Goal: Task Accomplishment & Management: Use online tool/utility

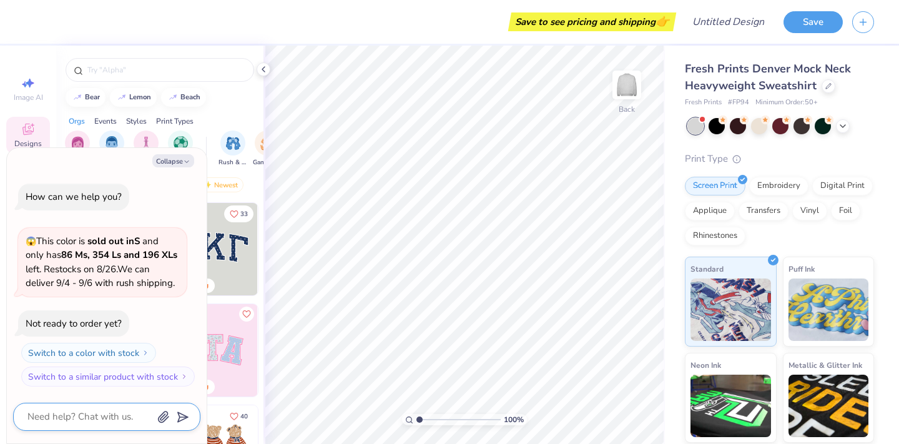
click at [102, 415] on textarea at bounding box center [89, 416] width 127 height 17
type textarea "h"
type textarea "x"
type textarea "how"
type textarea "x"
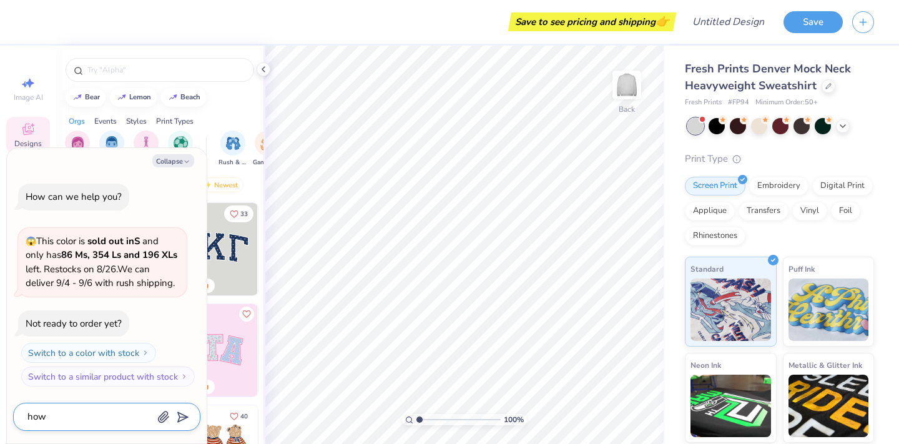
type textarea "ho"
type textarea "x"
type textarea "h"
type textarea "x"
type textarea "ho"
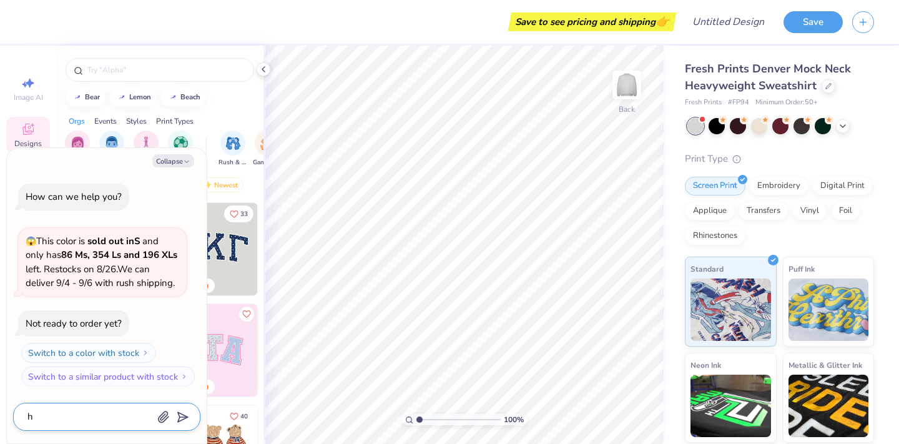
type textarea "x"
type textarea "how"
type textarea "x"
type textarea "how"
type textarea "x"
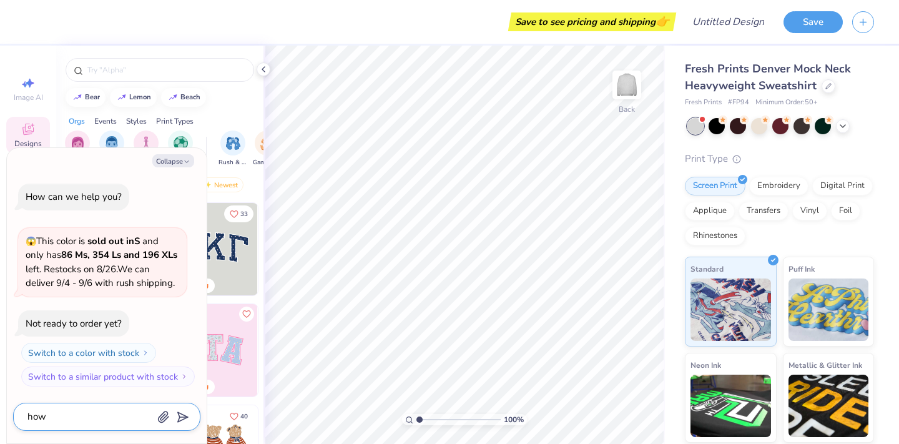
type textarea "how m"
type textarea "x"
type textarea "how ma"
type textarea "x"
type textarea "how man"
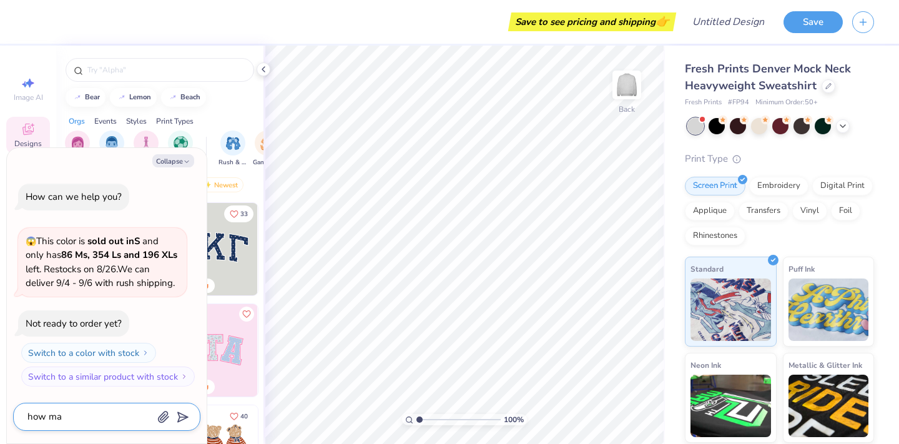
type textarea "x"
type textarea "how many"
type textarea "x"
type textarea "how many"
type textarea "x"
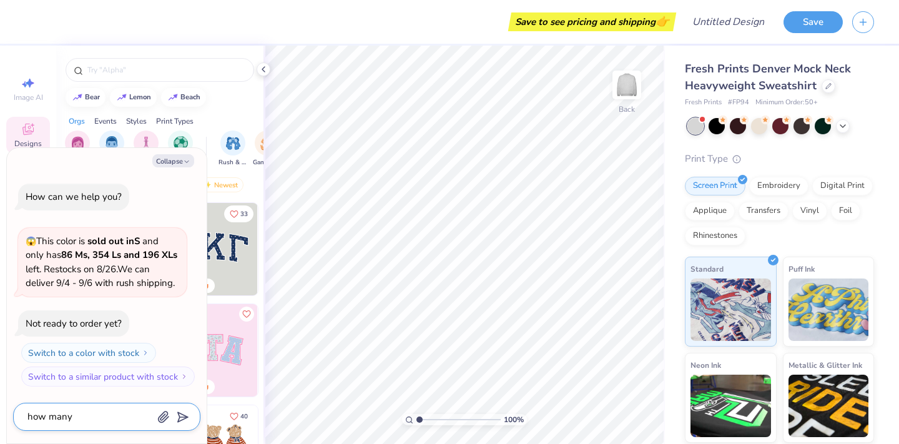
type textarea "how many d"
type textarea "x"
type textarea "how many do"
type textarea "x"
type textarea "how many do"
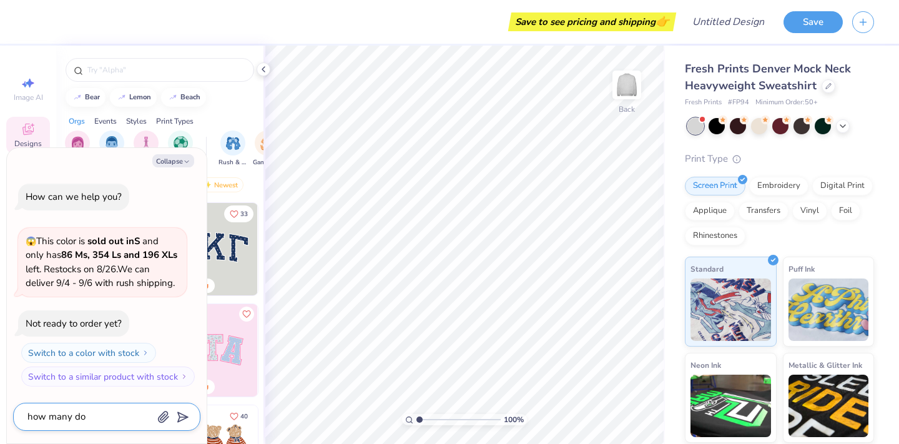
type textarea "x"
type textarea "how many do i"
type textarea "x"
type textarea "how many do i"
type textarea "x"
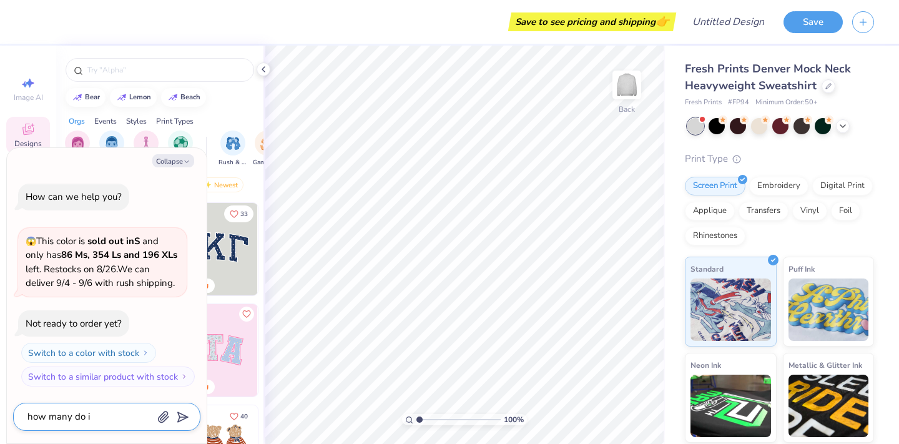
type textarea "how many do i n"
type textarea "x"
type textarea "how many do i ne"
type textarea "x"
type textarea "how many do i nee"
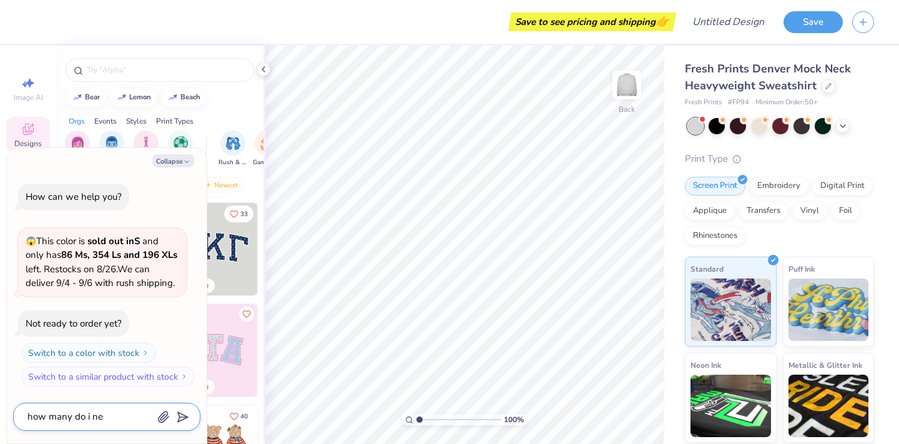
type textarea "x"
type textarea "how many do i need"
type textarea "x"
type textarea "how many do i need"
type textarea "x"
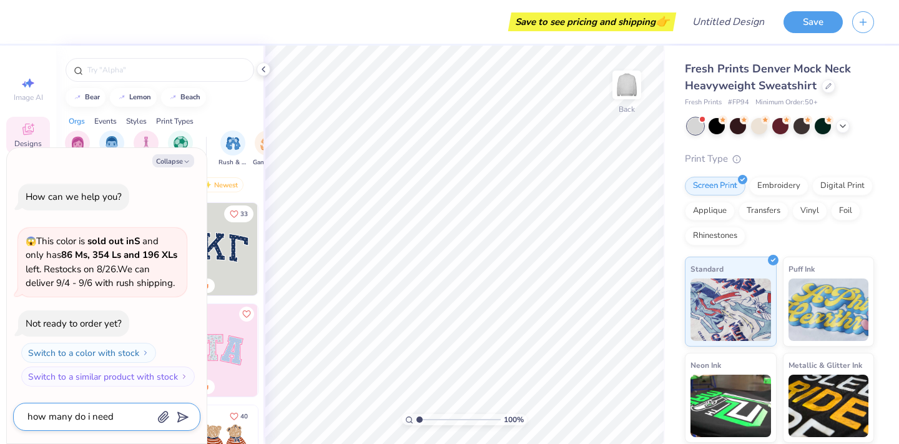
type textarea "how many do i need t"
type textarea "x"
type textarea "how many do i need to"
type textarea "x"
type textarea "how many do i need to"
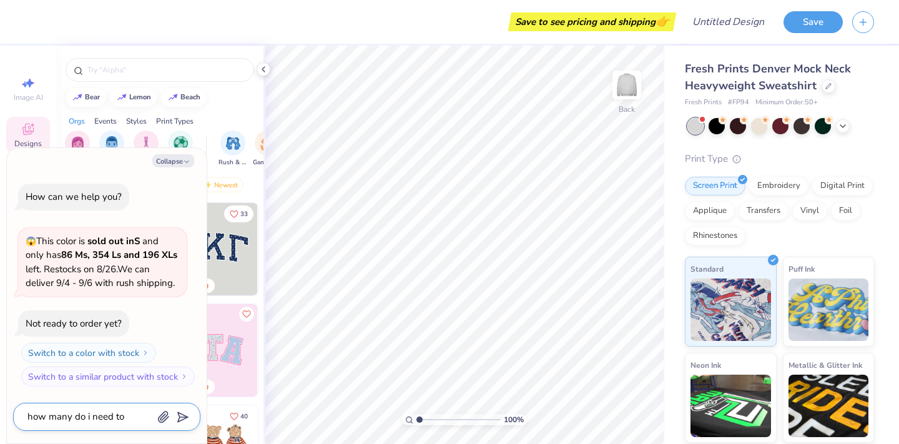
type textarea "x"
type textarea "how many do i need to o"
type textarea "x"
type textarea "how many do i need to or"
type textarea "x"
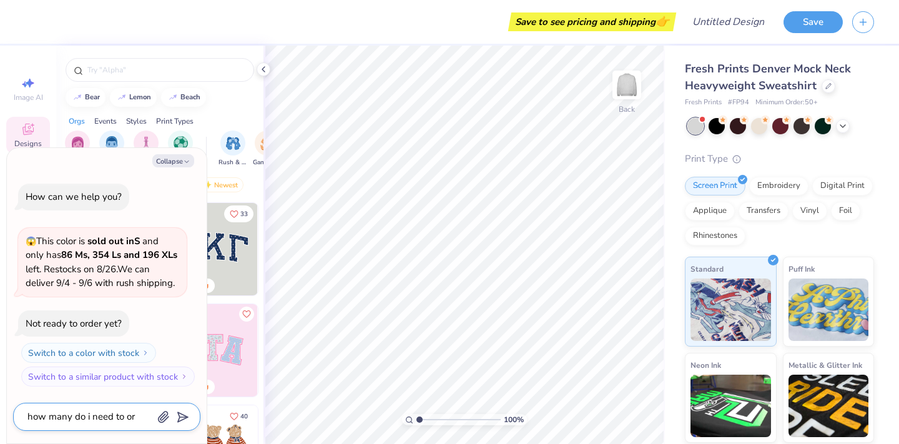
type textarea "how many do i need to ord"
type textarea "x"
type textarea "how many do i need to orde"
type textarea "x"
type textarea "how many do i need to order"
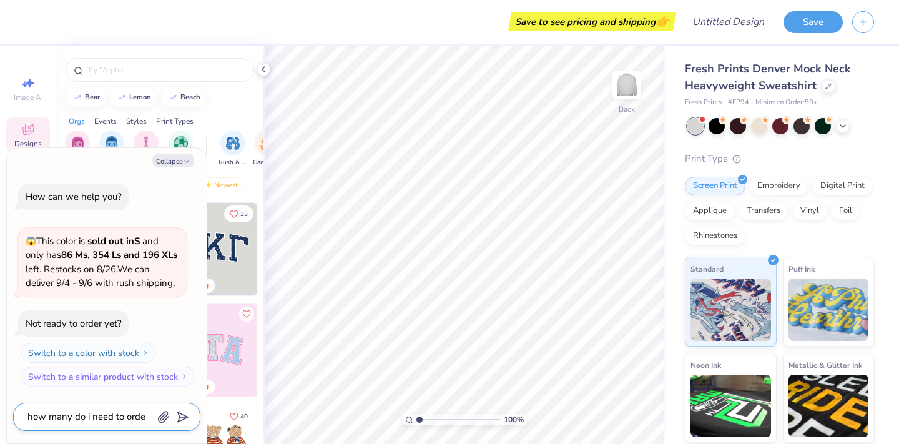
type textarea "x"
type textarea "how many do i need to order"
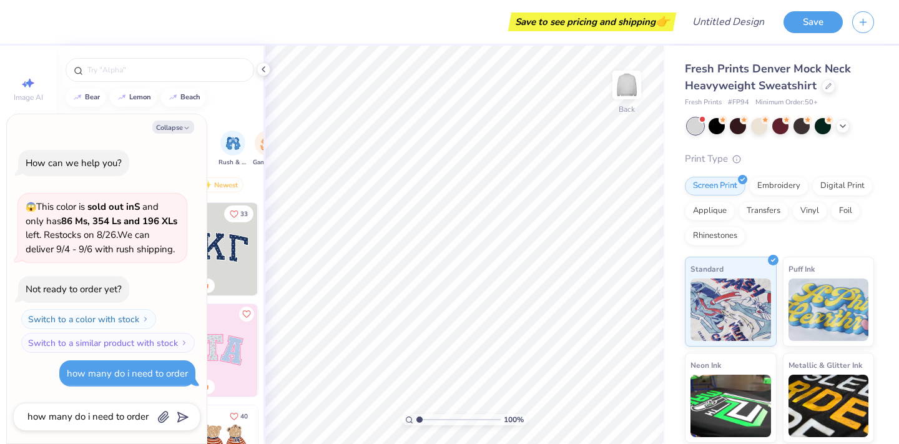
click at [232, 110] on div "Orgs Events Styles Print Types" at bounding box center [159, 117] width 207 height 17
click at [186, 129] on icon "button" at bounding box center [186, 127] width 7 height 7
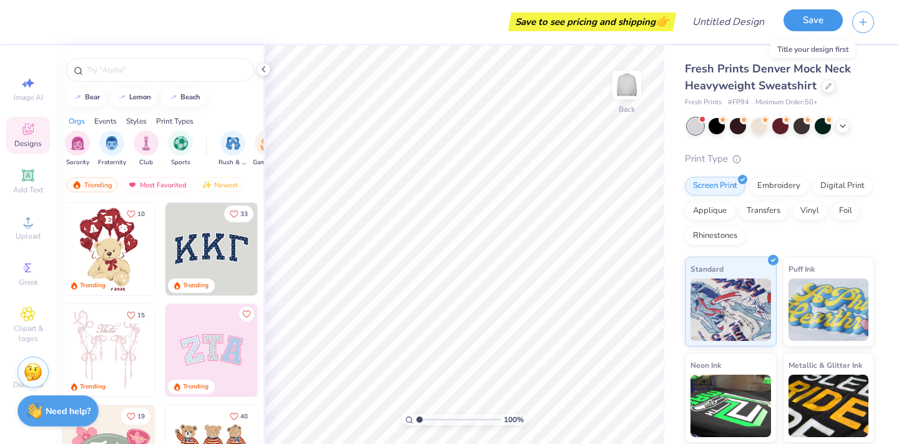
click at [797, 27] on button "Save" at bounding box center [812, 20] width 59 height 22
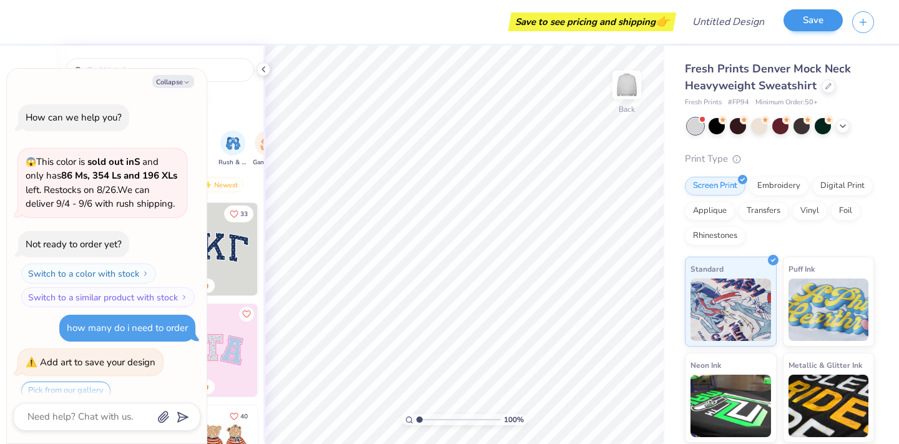
scroll to position [69, 0]
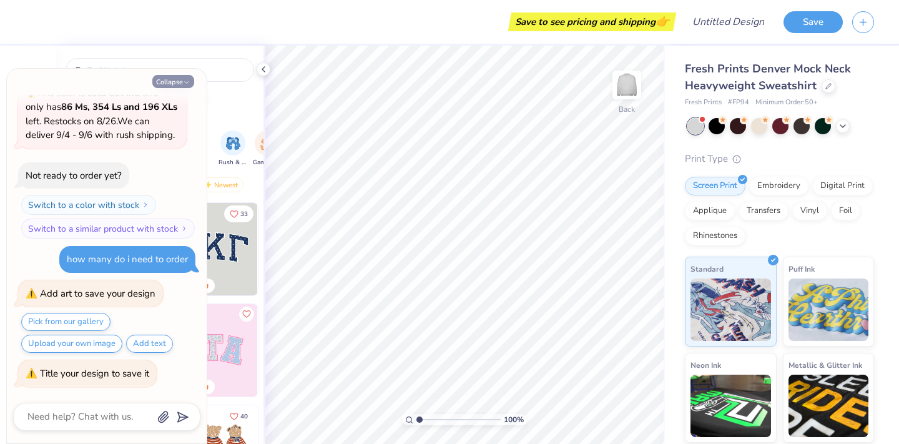
click at [171, 80] on button "Collapse" at bounding box center [173, 81] width 42 height 13
type textarea "x"
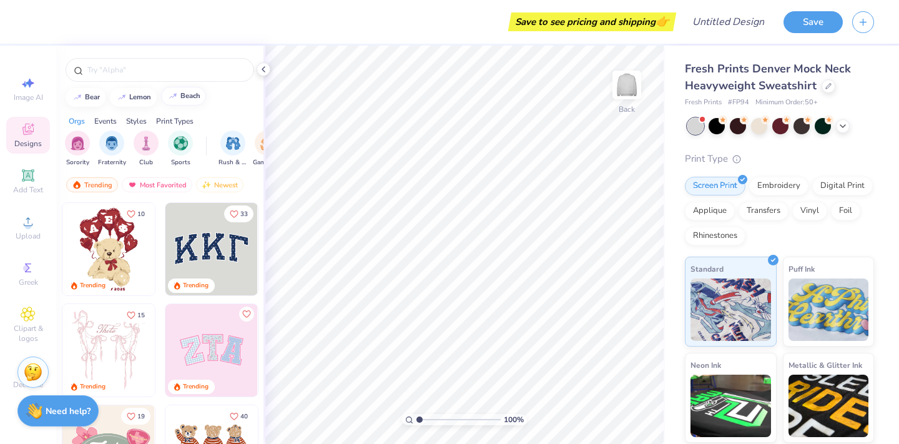
click at [180, 96] on button "beach" at bounding box center [183, 96] width 45 height 19
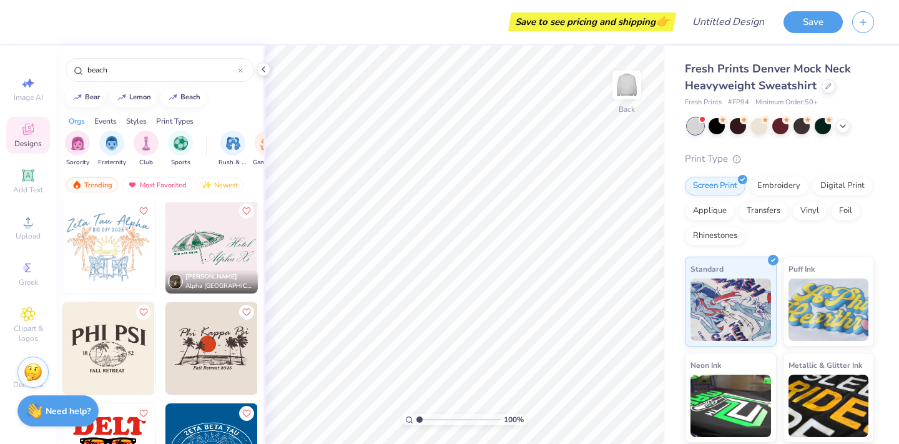
scroll to position [1004, 0]
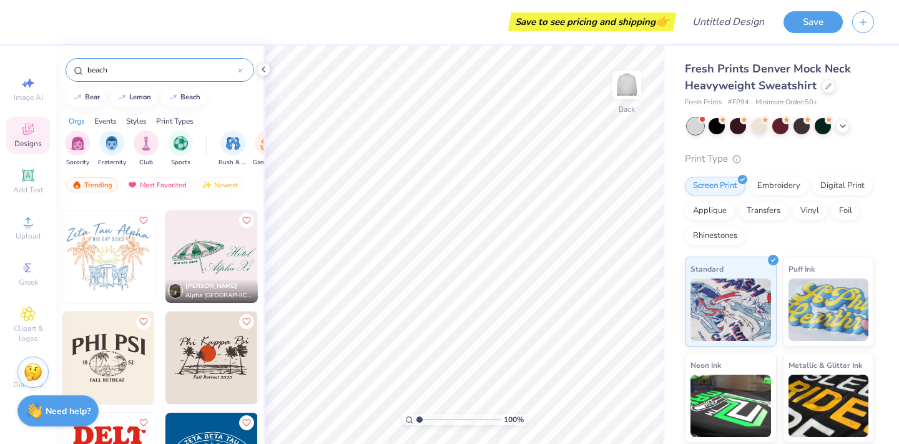
click at [144, 71] on input "beach" at bounding box center [162, 70] width 152 height 12
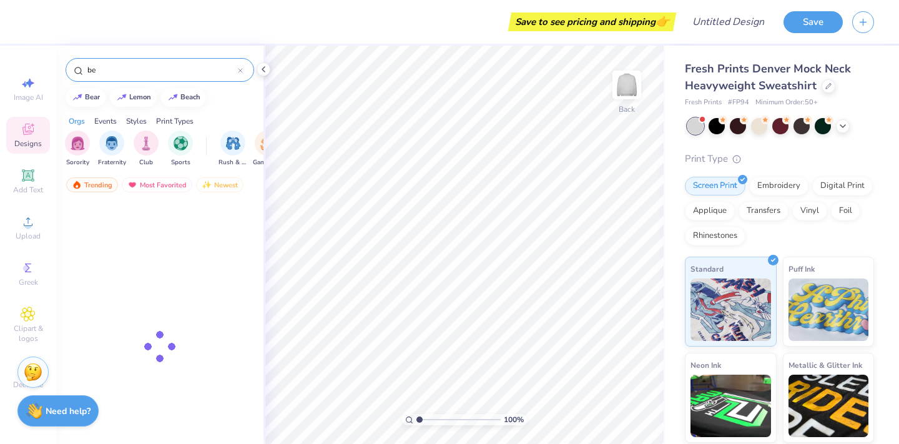
type input "b"
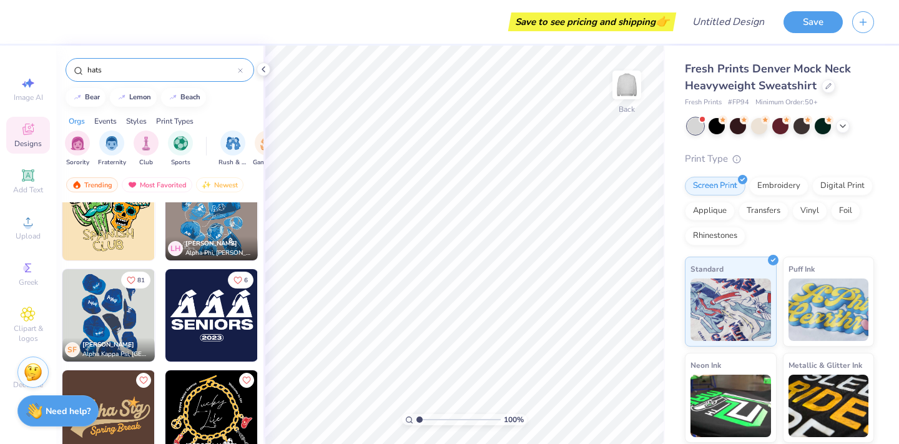
scroll to position [137, 0]
type input "hats"
click at [114, 310] on img at bounding box center [108, 314] width 92 height 92
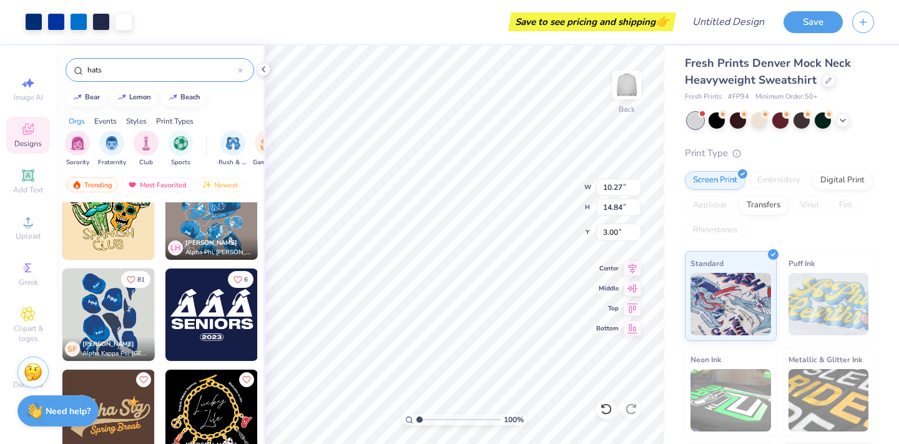
scroll to position [7, 0]
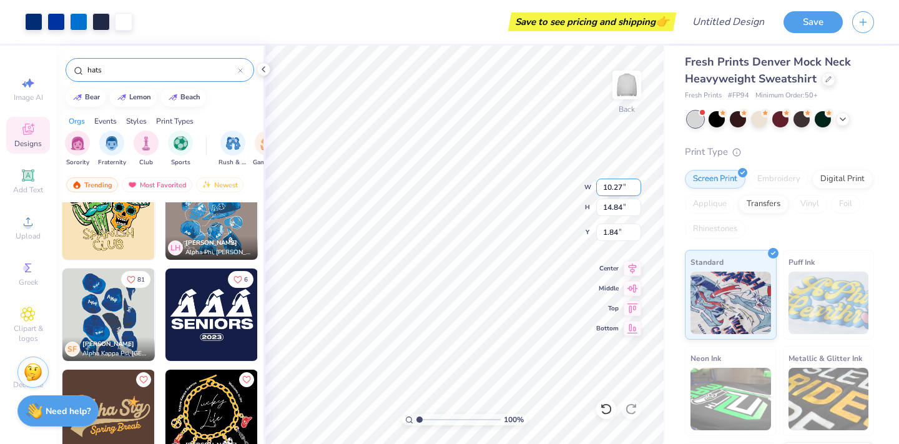
type input "1.84"
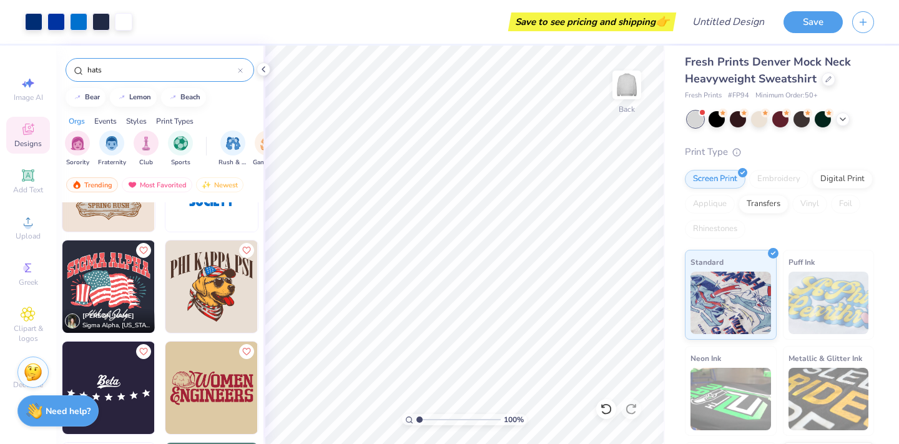
scroll to position [885, 0]
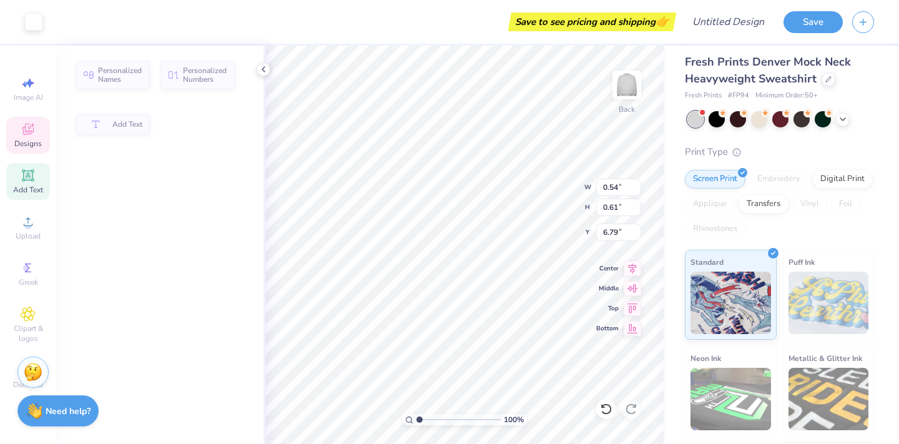
type input "0.54"
type input "0.61"
type input "6.79"
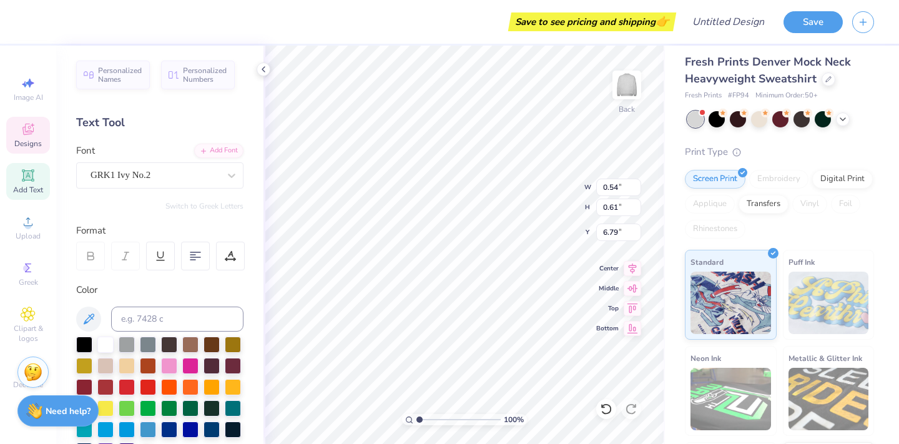
click at [17, 189] on span "Add Text" at bounding box center [28, 190] width 30 height 10
type input "5.84"
type input "1.69"
type input "9.15"
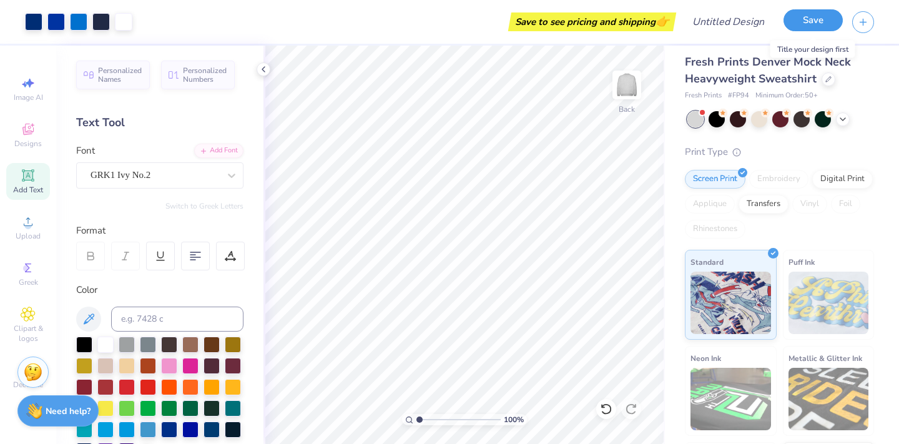
click at [808, 23] on button "Save" at bounding box center [812, 20] width 59 height 22
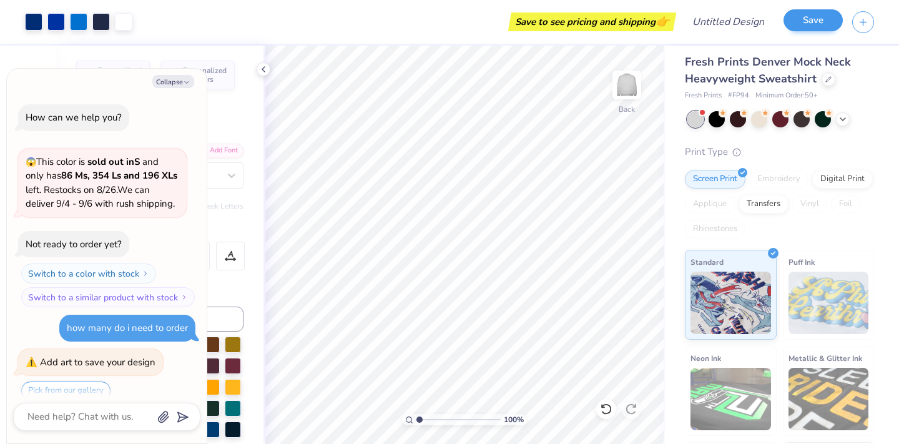
scroll to position [103, 0]
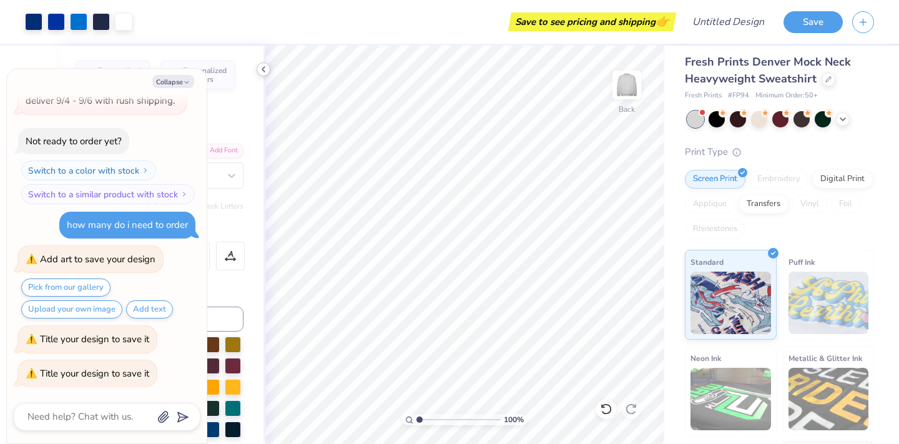
click at [266, 71] on icon at bounding box center [263, 69] width 10 height 10
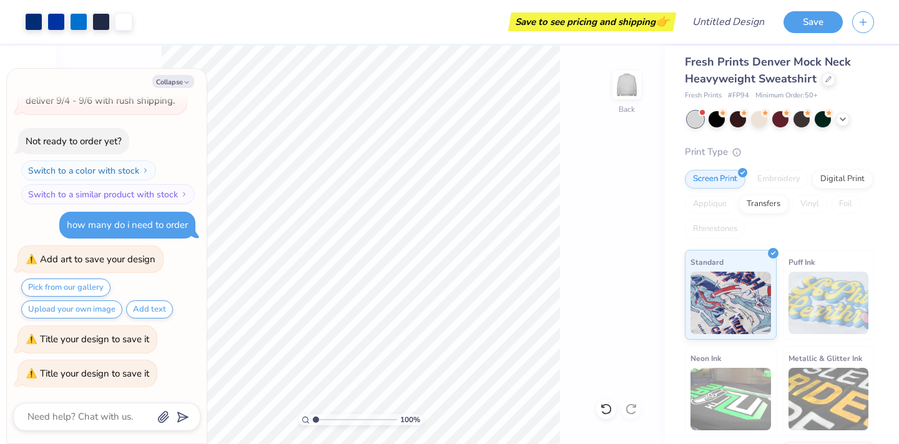
click at [567, 130] on div "100 % Back" at bounding box center [360, 245] width 609 height 398
click at [166, 81] on button "Collapse" at bounding box center [173, 81] width 42 height 13
type textarea "x"
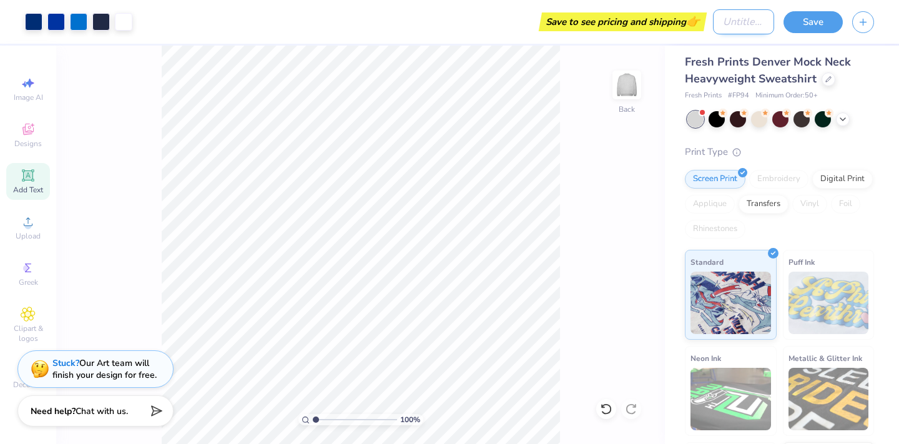
click at [737, 27] on input "Design Title" at bounding box center [743, 21] width 61 height 25
type input "Tufts mockneck"
click at [812, 24] on button "Save" at bounding box center [812, 20] width 59 height 22
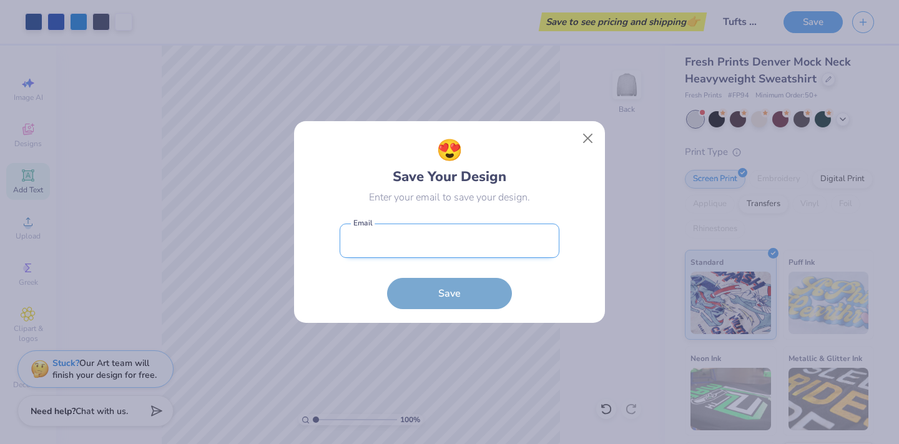
click at [489, 247] on input "email" at bounding box center [450, 240] width 220 height 34
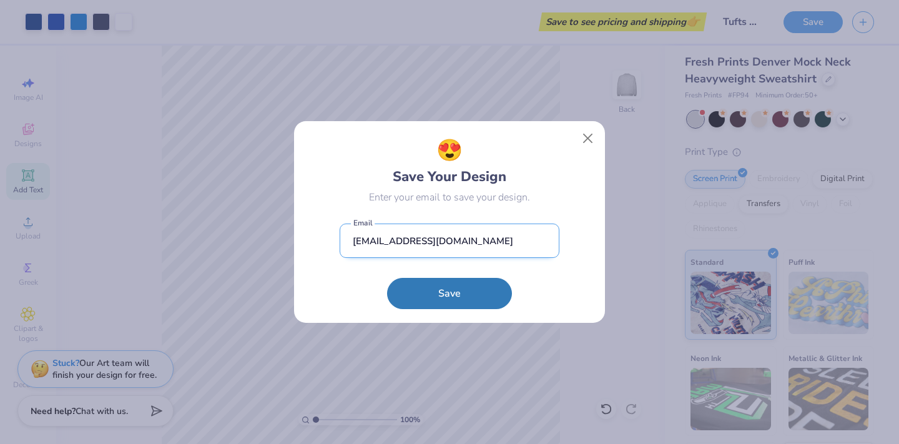
type input "[EMAIL_ADDRESS][DOMAIN_NAME]"
click at [387, 278] on button "Save" at bounding box center [449, 293] width 125 height 31
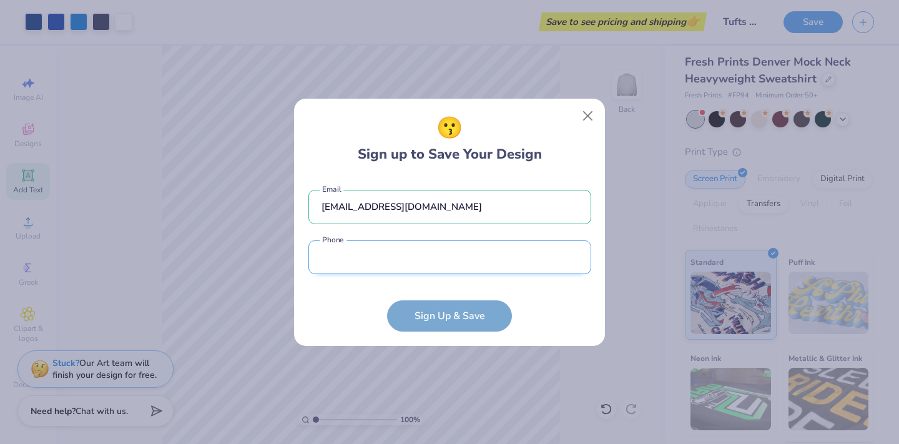
click at [456, 264] on input "tel" at bounding box center [449, 257] width 283 height 34
type input "[PHONE_NUMBER]"
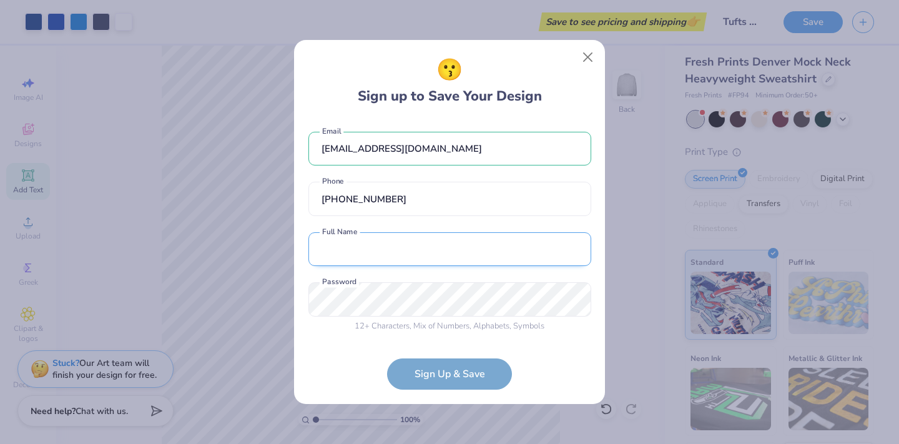
click at [441, 246] on input "text" at bounding box center [449, 249] width 283 height 34
type input "[PERSON_NAME]"
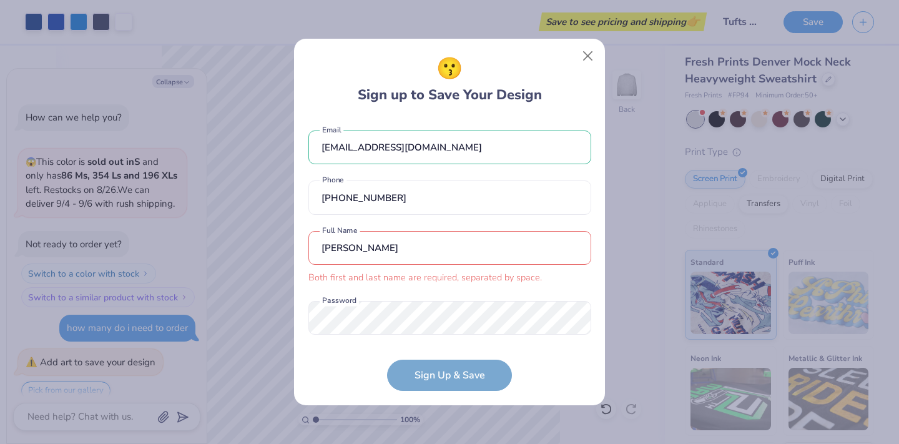
scroll to position [190, 0]
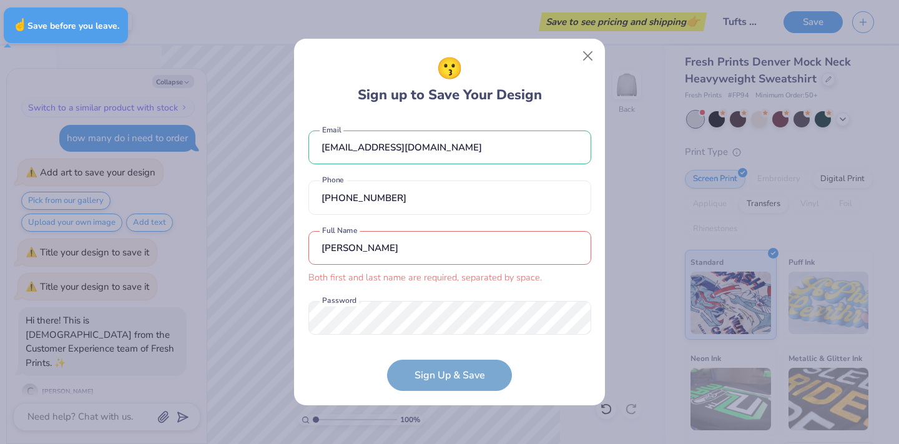
type textarea "x"
